Goal: Transaction & Acquisition: Subscribe to service/newsletter

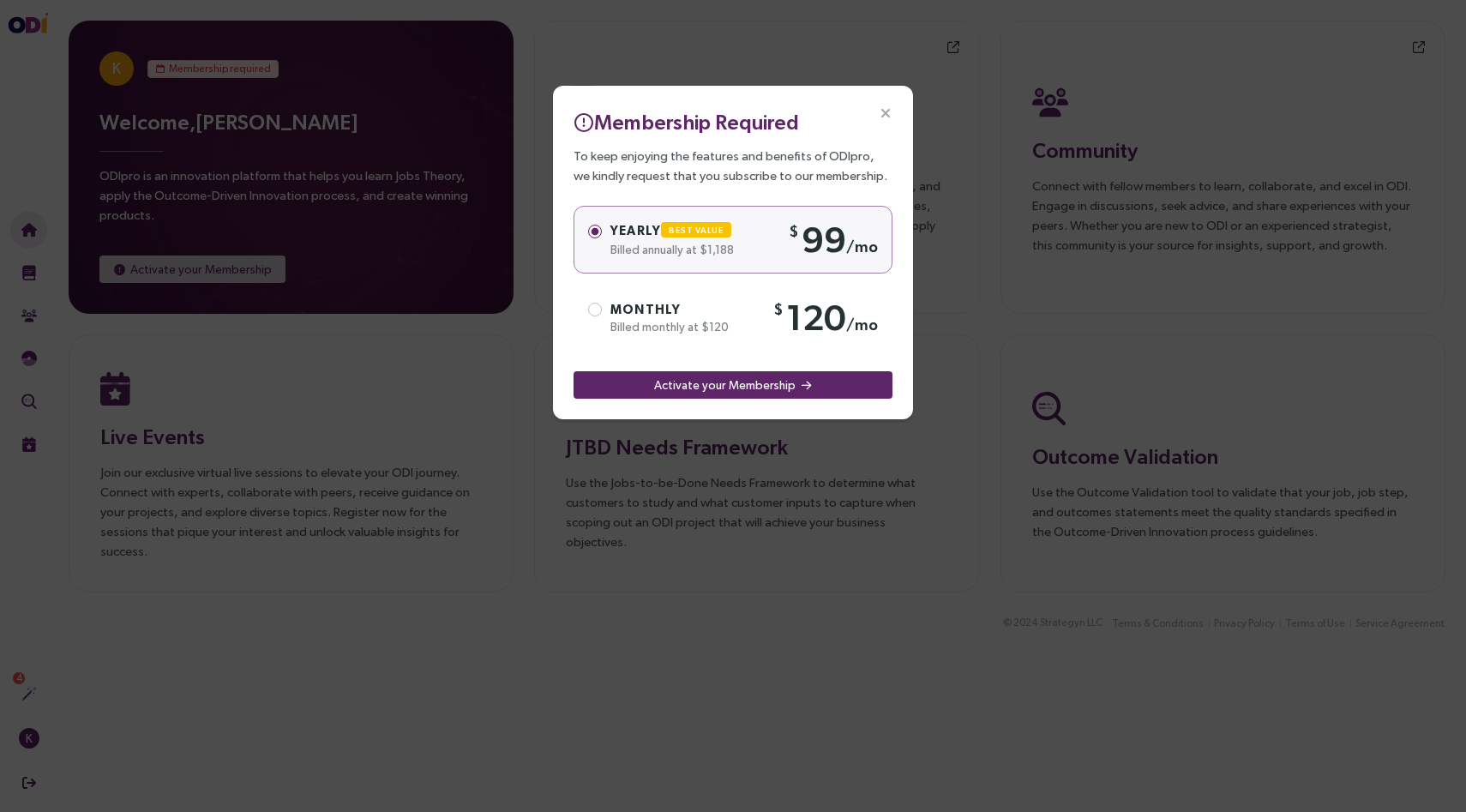
click at [887, 106] on icon "Close" at bounding box center [886, 114] width 16 height 16
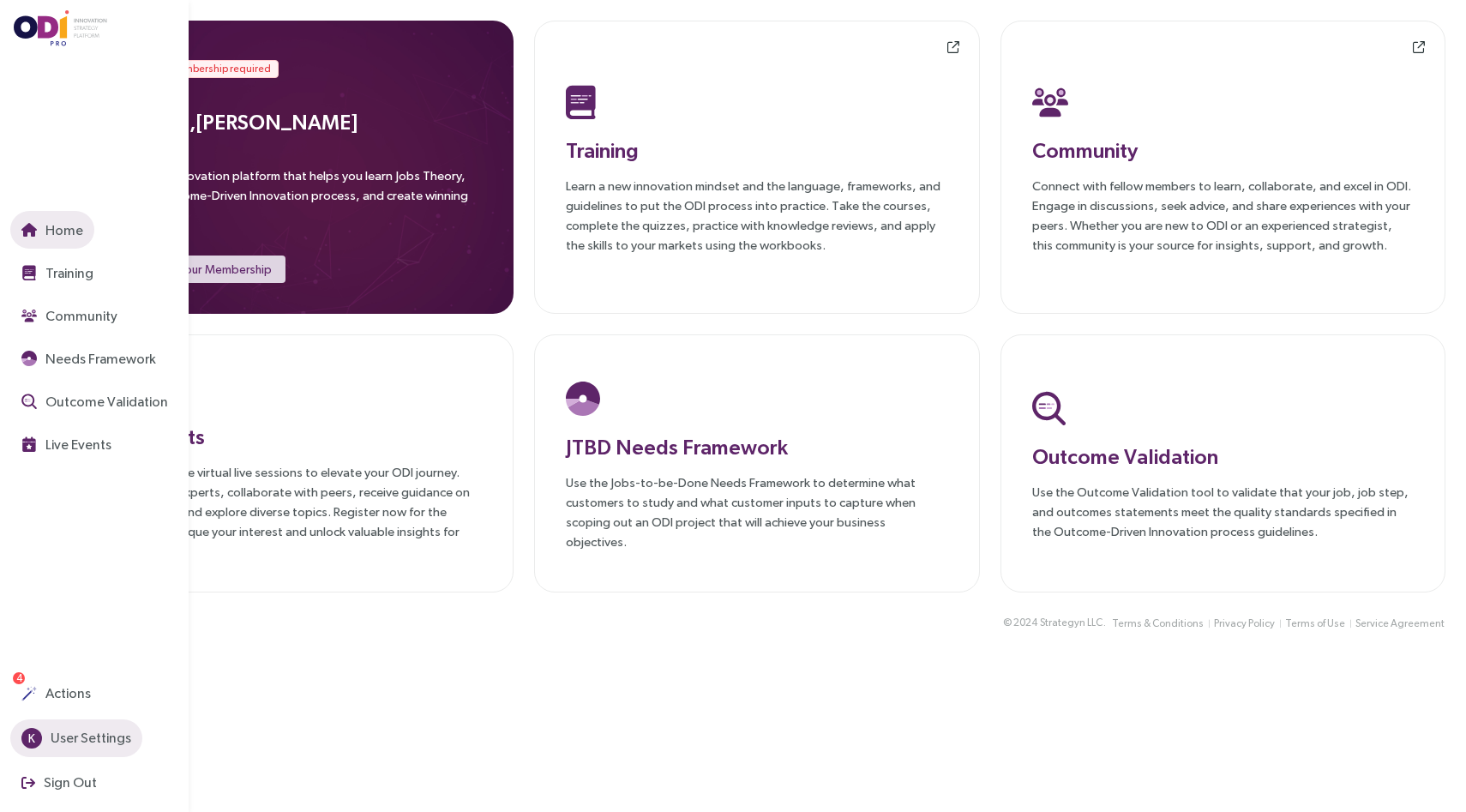
click at [26, 735] on span "K" at bounding box center [31, 737] width 21 height 21
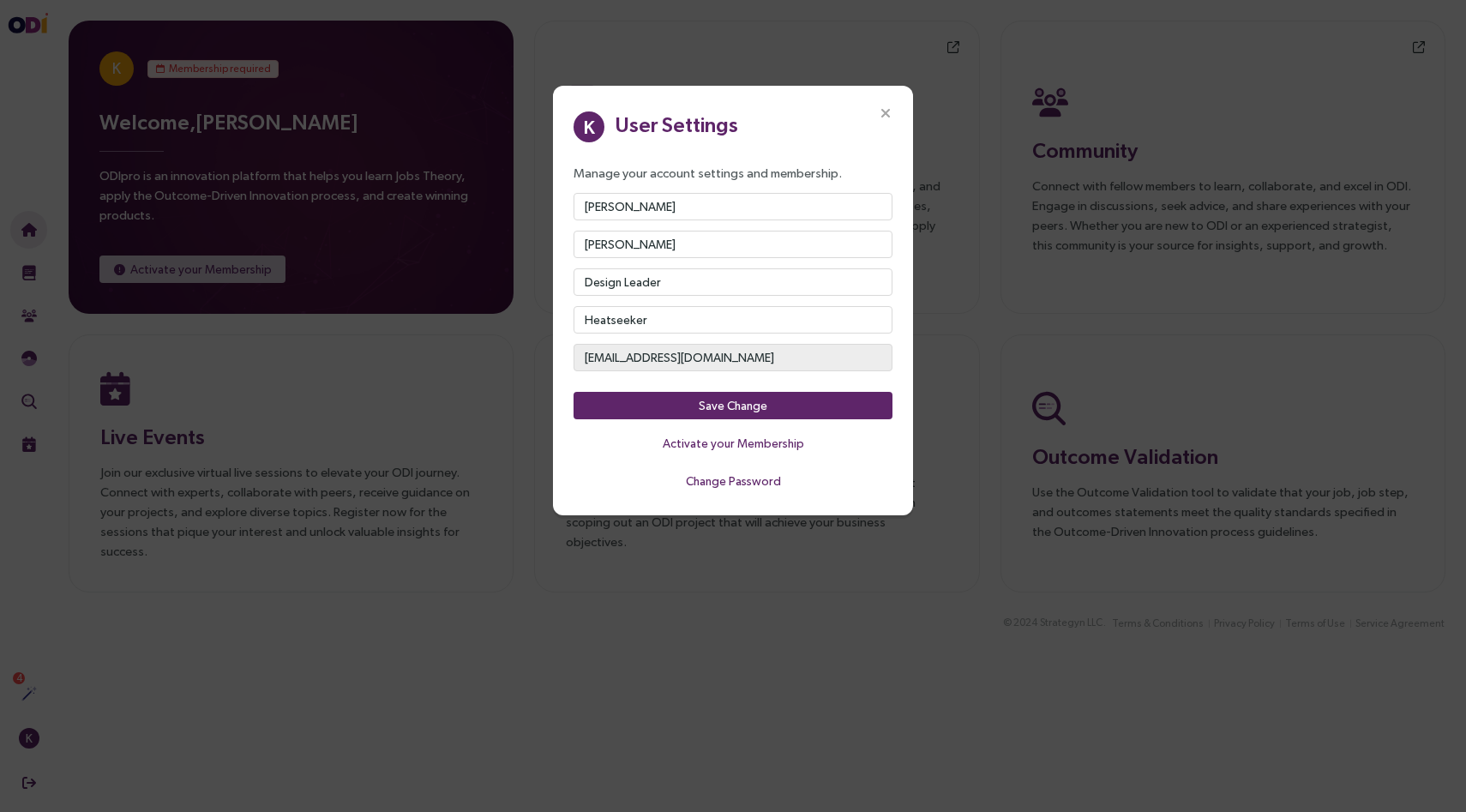
click at [887, 109] on icon "Close" at bounding box center [886, 114] width 16 height 16
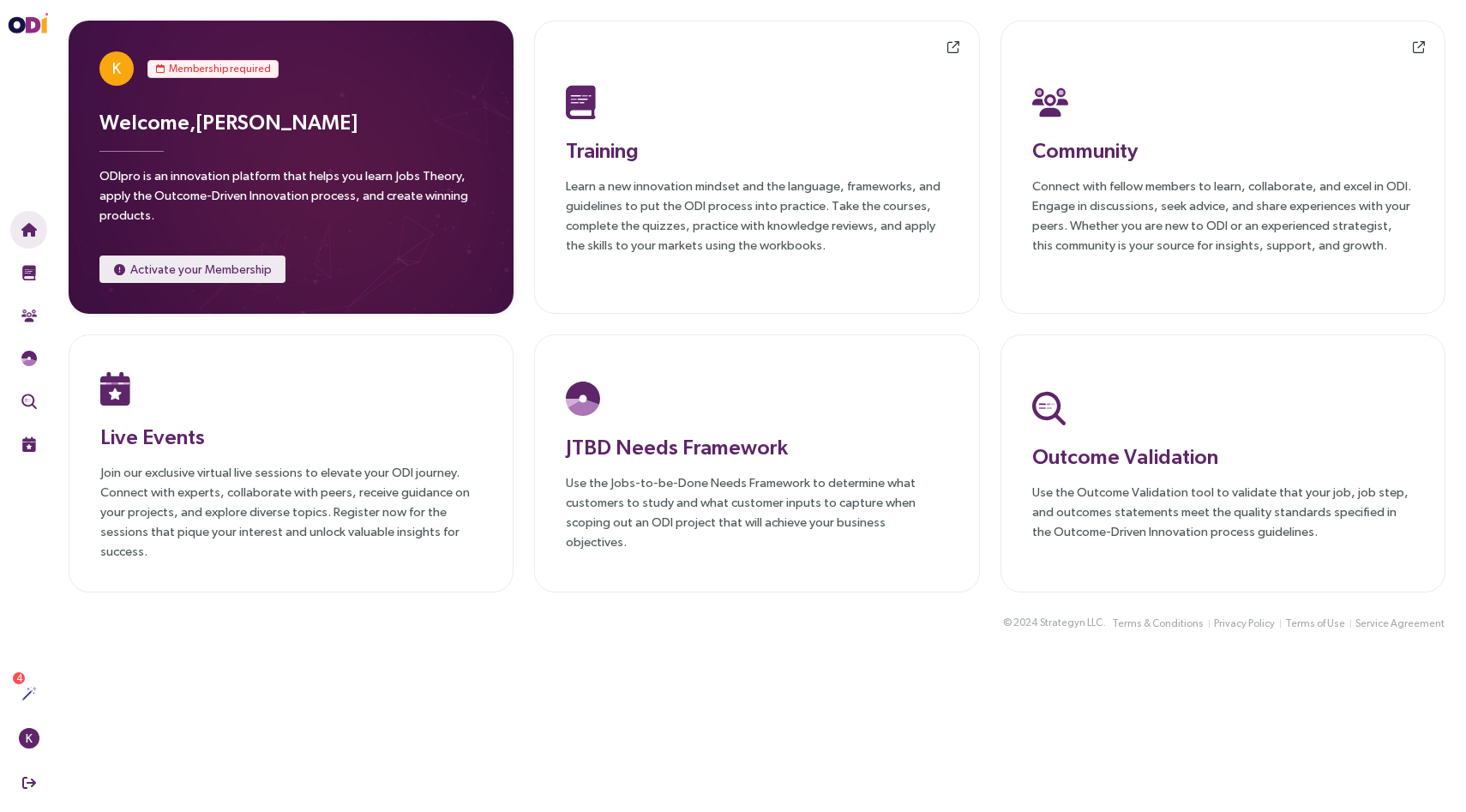
click at [217, 272] on span "Activate your Membership" at bounding box center [202, 268] width 142 height 19
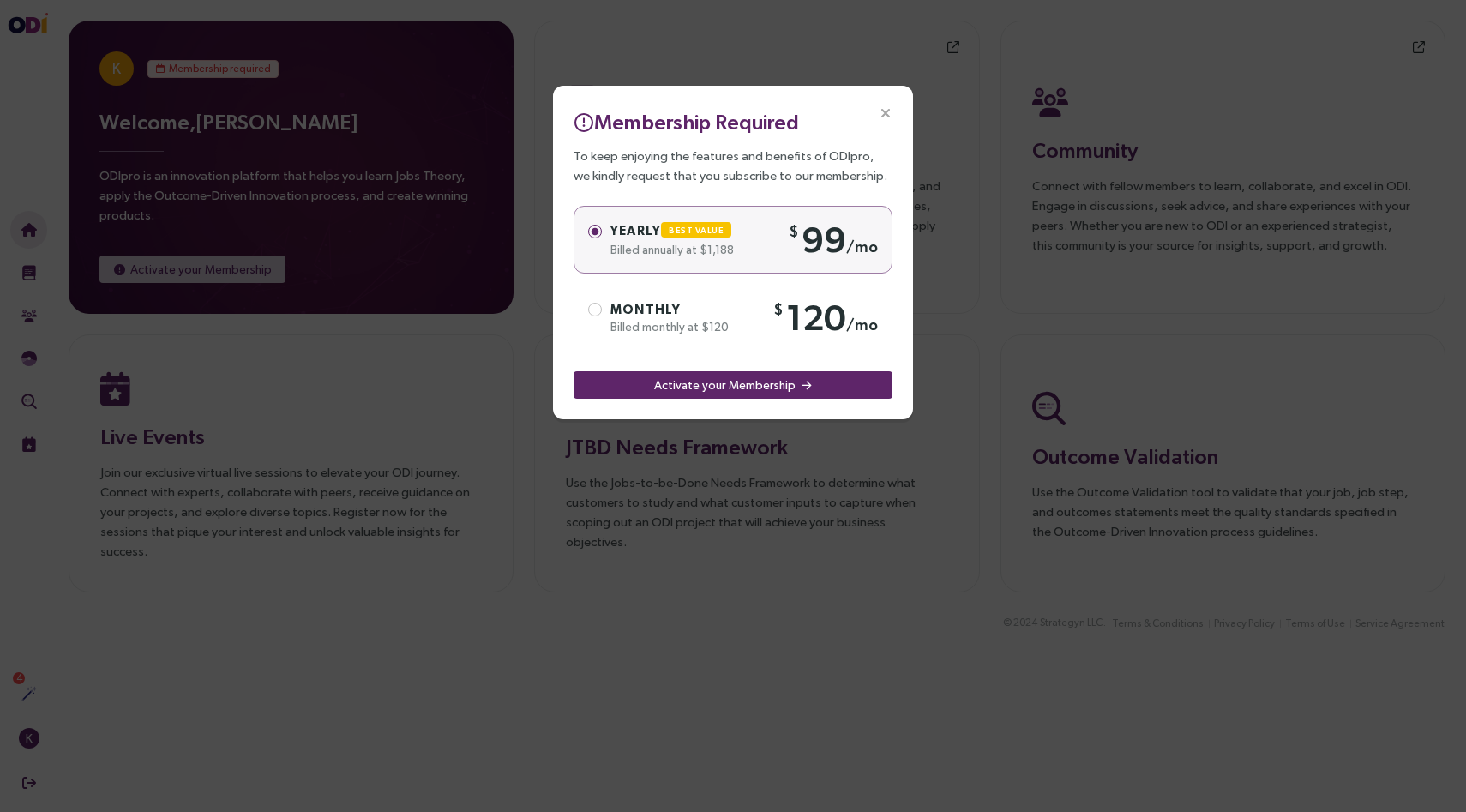
click at [692, 312] on div "Monthly" at bounding box center [687, 309] width 154 height 19
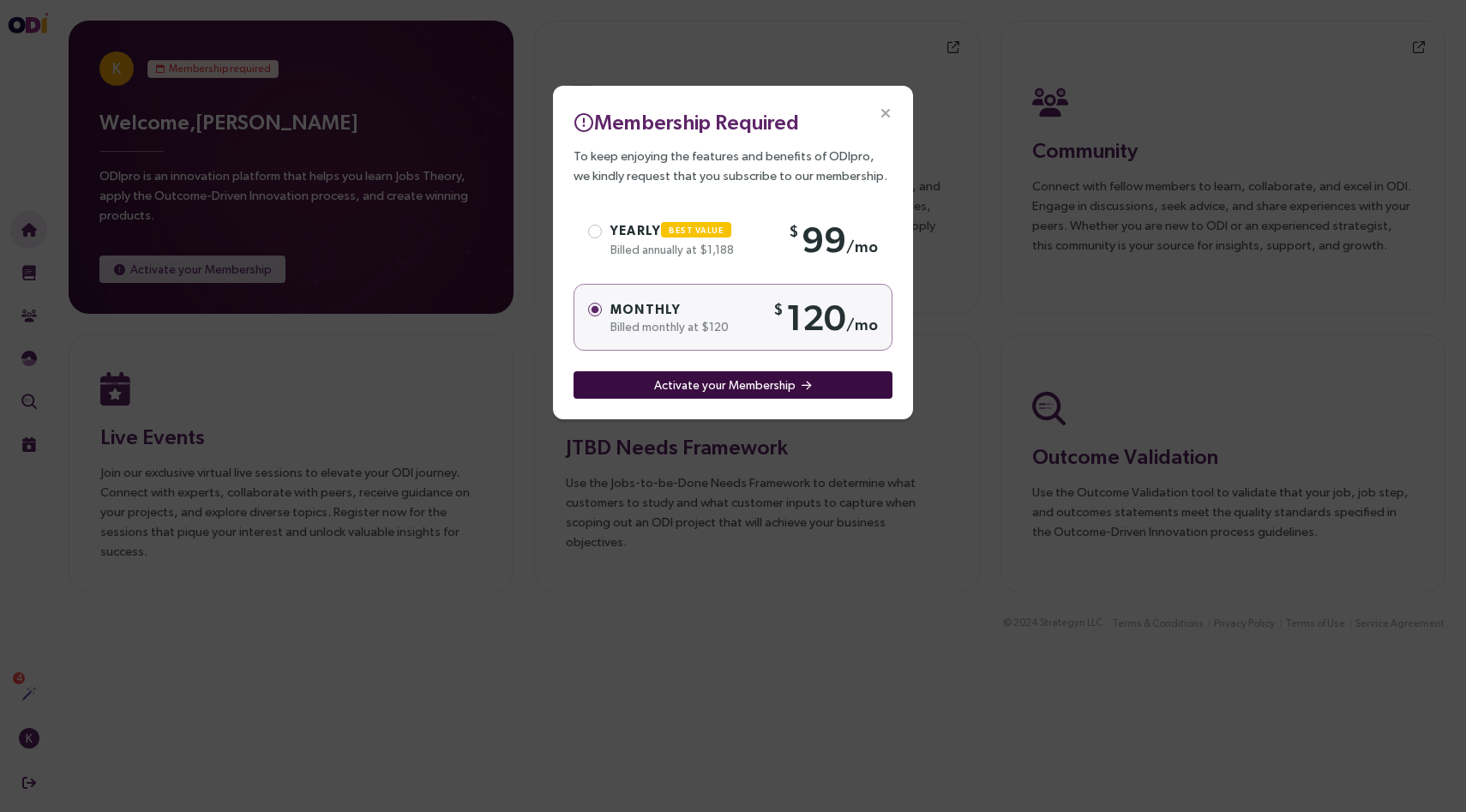
click at [724, 386] on span "Activate your Membership" at bounding box center [725, 384] width 142 height 19
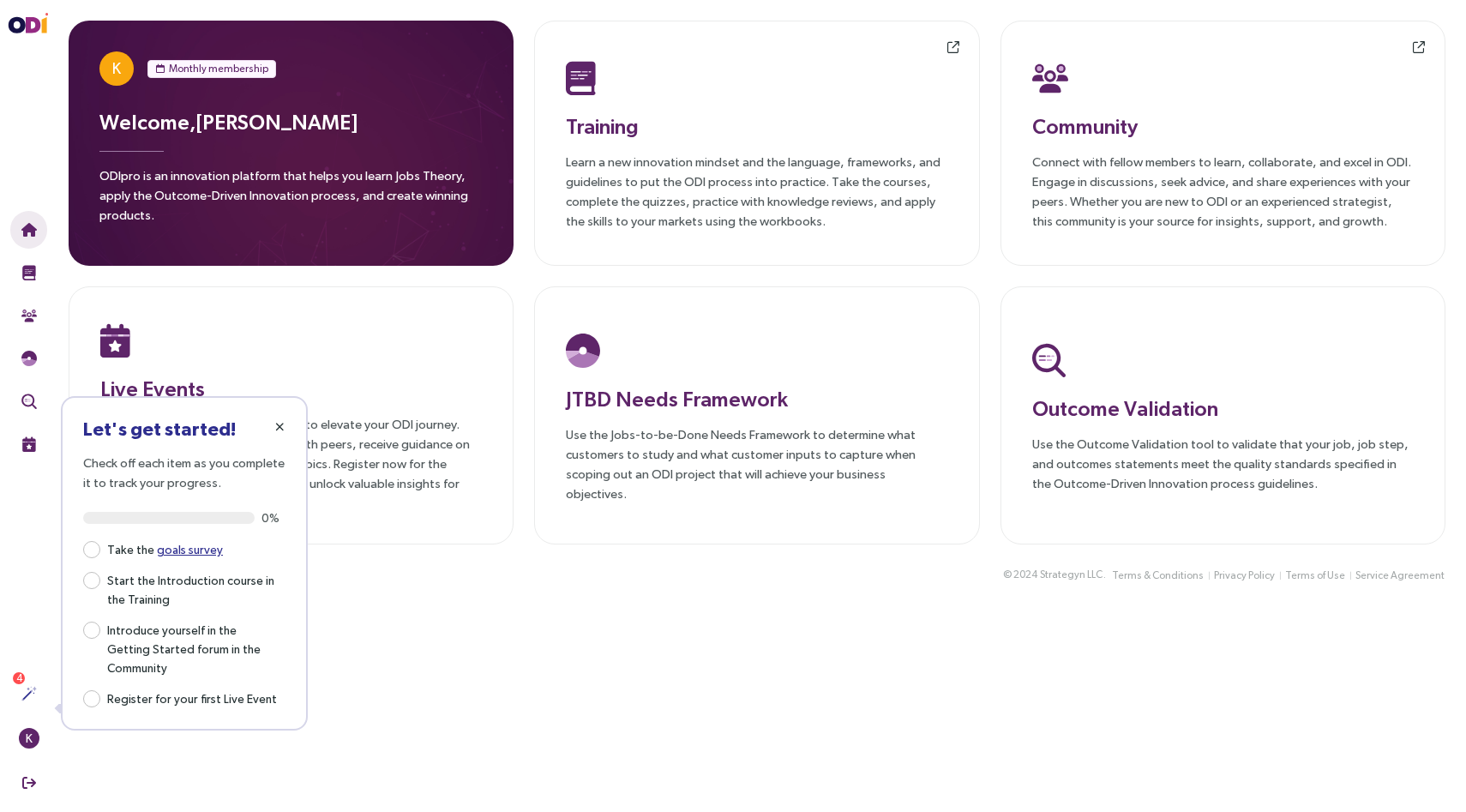
click at [277, 423] on icon "button" at bounding box center [280, 427] width 10 height 12
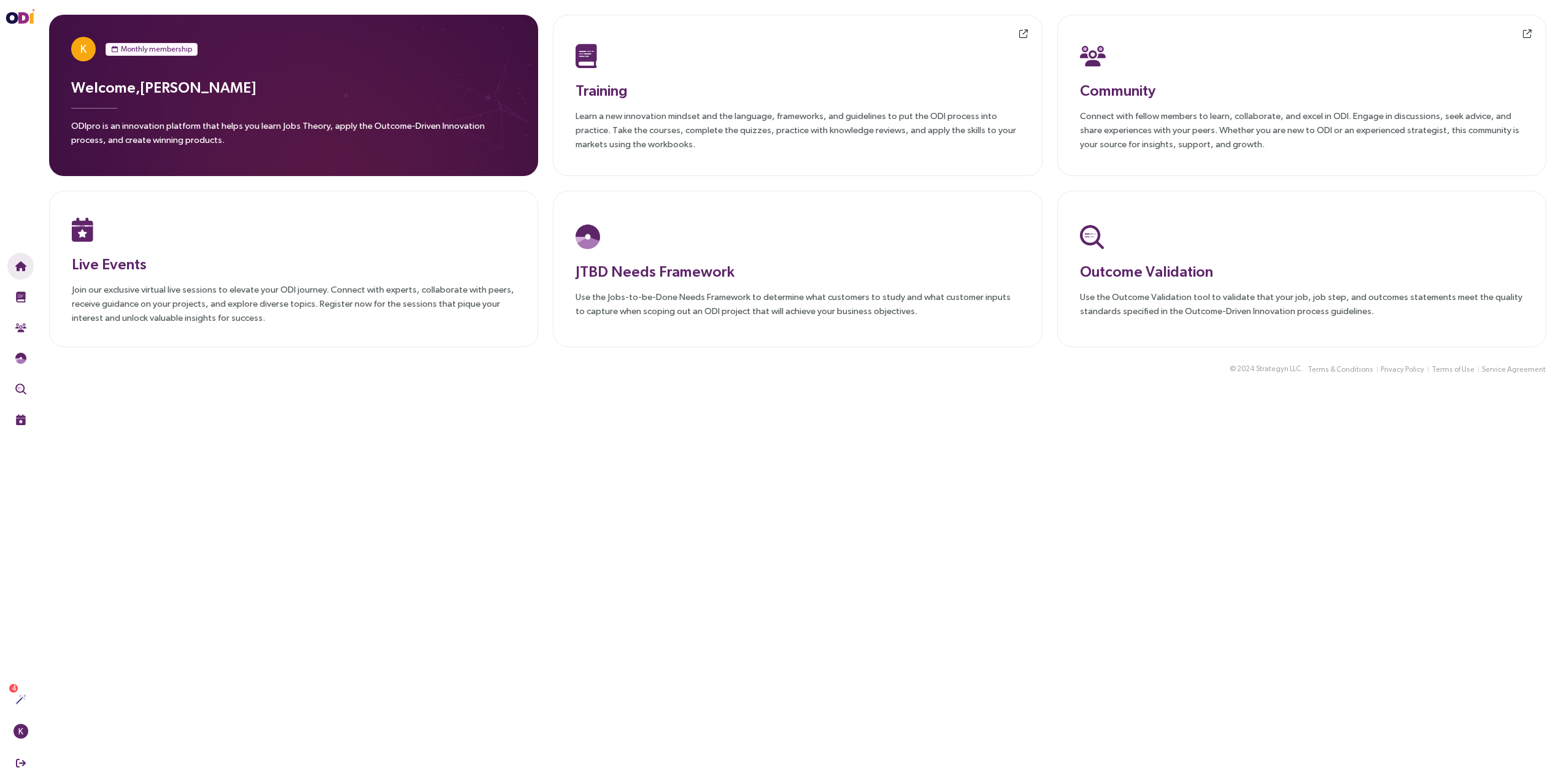
click at [1049, 581] on main "K Monthly membership Welcome, [PERSON_NAME] ODIpro is an innovation platform th…" at bounding box center [797, 392] width 1527 height 784
drag, startPoint x: 1542, startPoint y: 719, endPoint x: 1442, endPoint y: 615, distance: 144.3
click at [1049, 581] on main "K Monthly membership Welcome, Kim Adamski ODIpro is an innovation platform that…" at bounding box center [797, 392] width 1527 height 784
